Goal: Check status

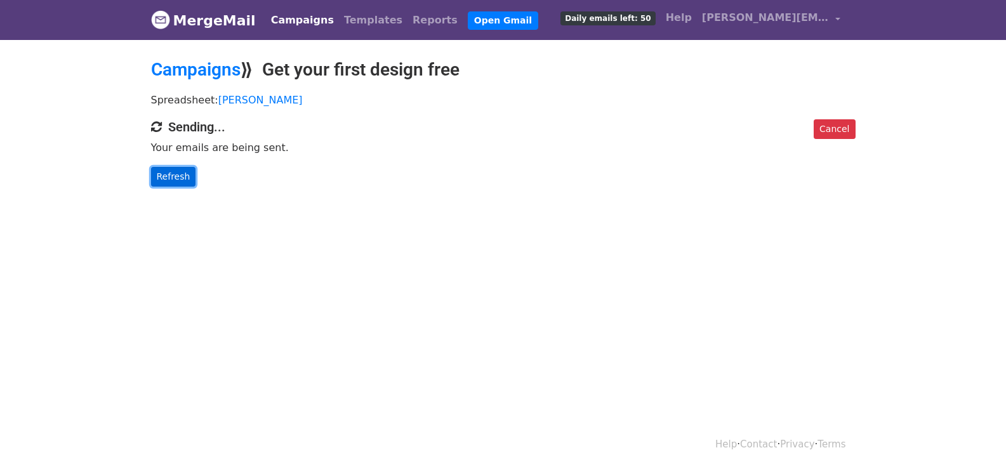
click at [162, 176] on link "Refresh" at bounding box center [173, 177] width 45 height 20
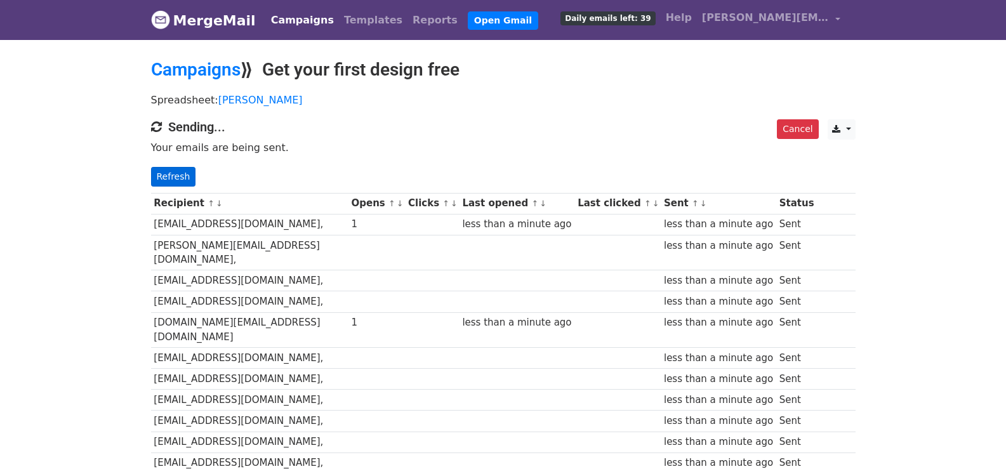
drag, startPoint x: 169, startPoint y: 157, endPoint x: 166, endPoint y: 174, distance: 17.3
click at [168, 158] on div "Cancel CSV Excel Sending... Your emails are being sent. Refresh" at bounding box center [504, 152] width 724 height 67
click at [166, 174] on link "Refresh" at bounding box center [173, 177] width 45 height 20
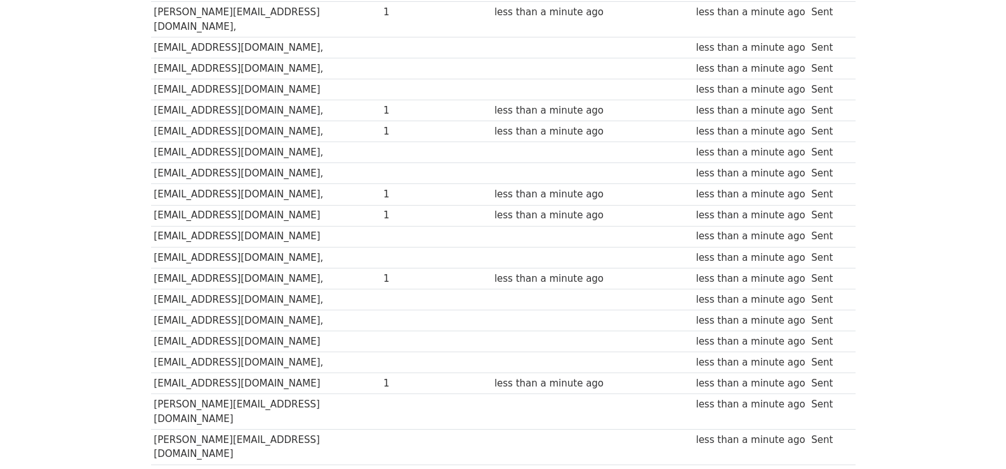
scroll to position [906, 0]
